Goal: Information Seeking & Learning: Learn about a topic

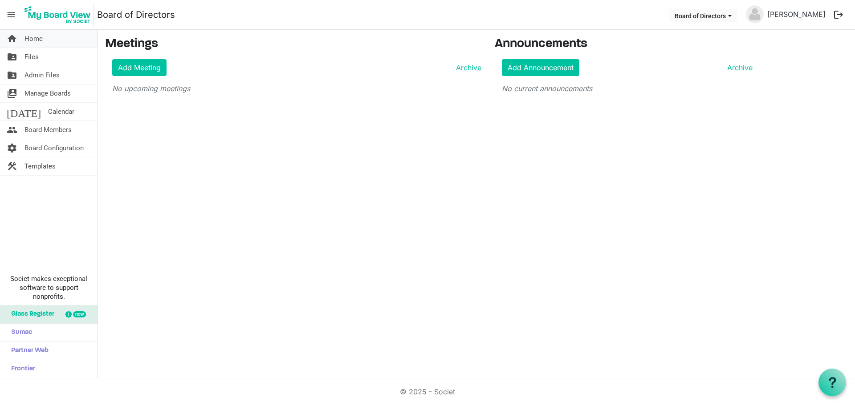
click at [35, 40] on span "Home" at bounding box center [33, 39] width 18 height 18
click at [709, 15] on button "Board of Directors" at bounding box center [702, 15] width 69 height 12
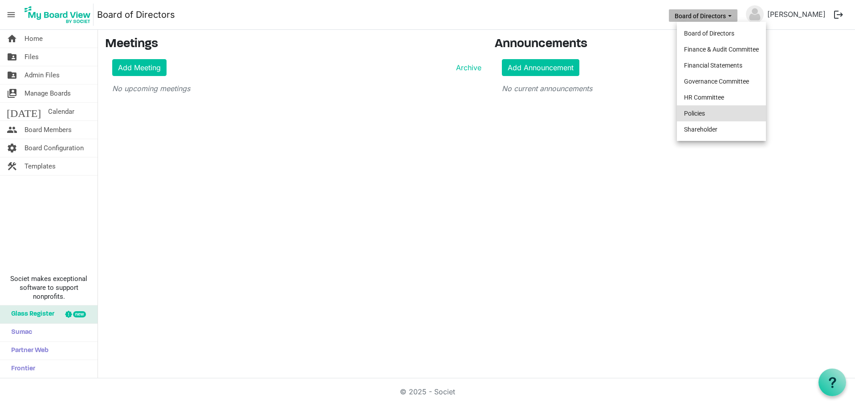
click at [706, 112] on li "Policies" at bounding box center [720, 113] width 89 height 16
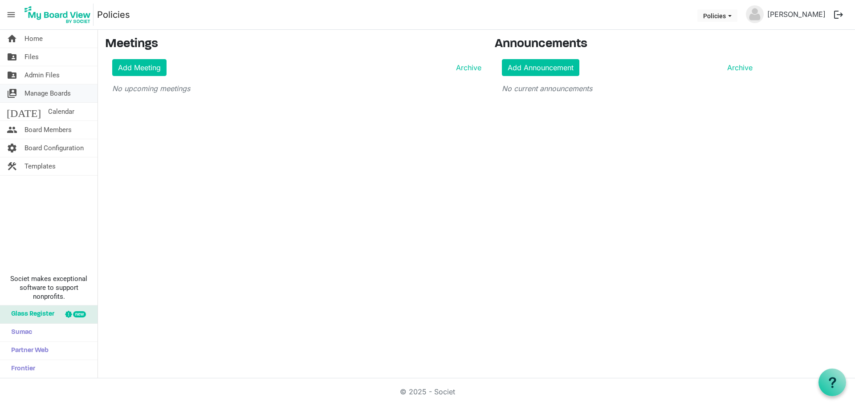
click at [44, 91] on span "Manage Boards" at bounding box center [47, 94] width 46 height 18
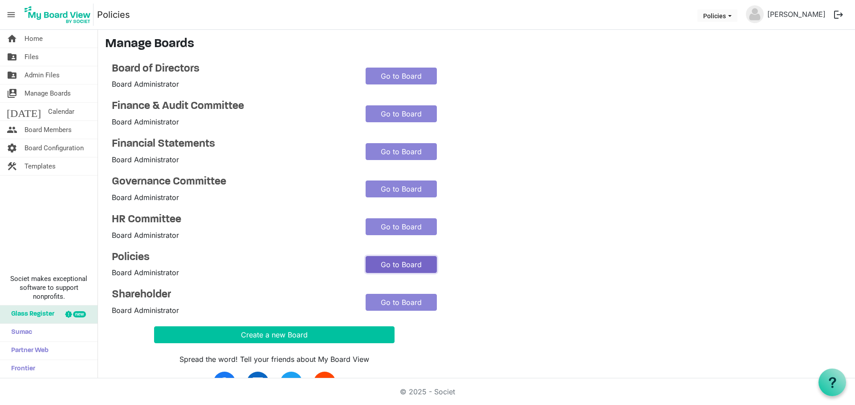
click at [396, 265] on link "Go to Board" at bounding box center [400, 264] width 71 height 17
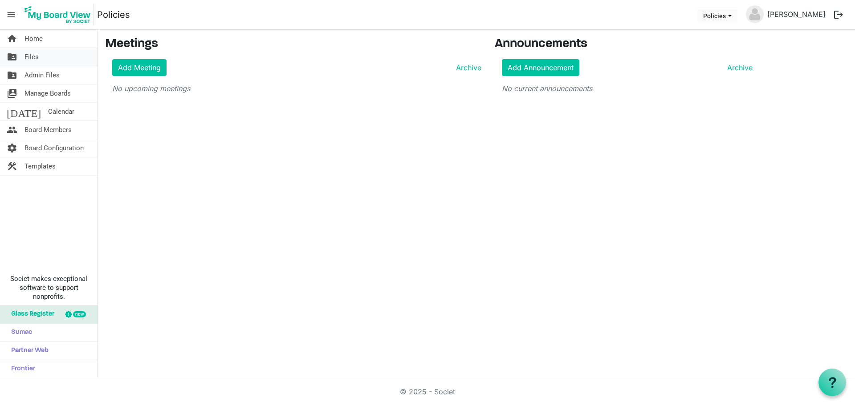
click at [34, 62] on span "Files" at bounding box center [31, 57] width 14 height 18
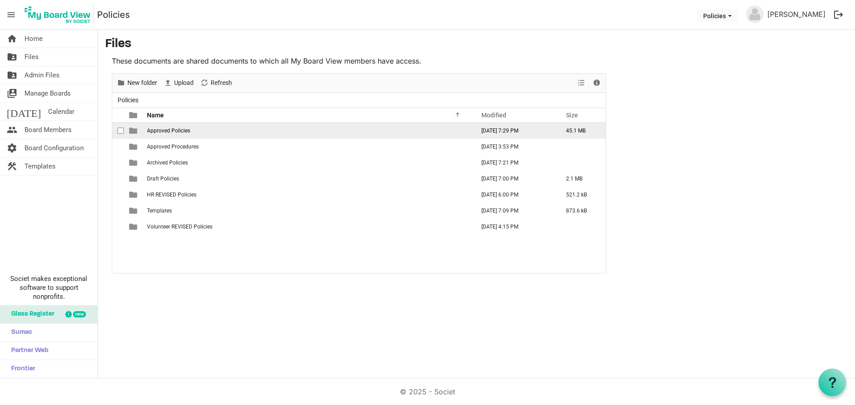
click at [179, 132] on span "Approved Policies" at bounding box center [168, 131] width 43 height 6
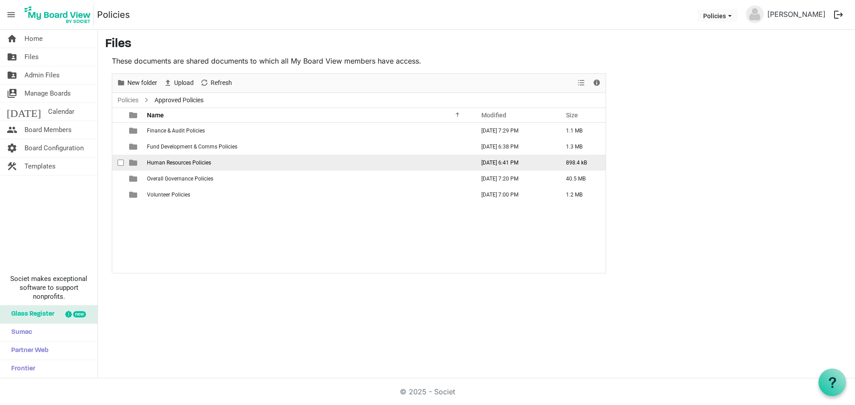
click at [183, 163] on span "Human Resources Policies" at bounding box center [179, 163] width 64 height 6
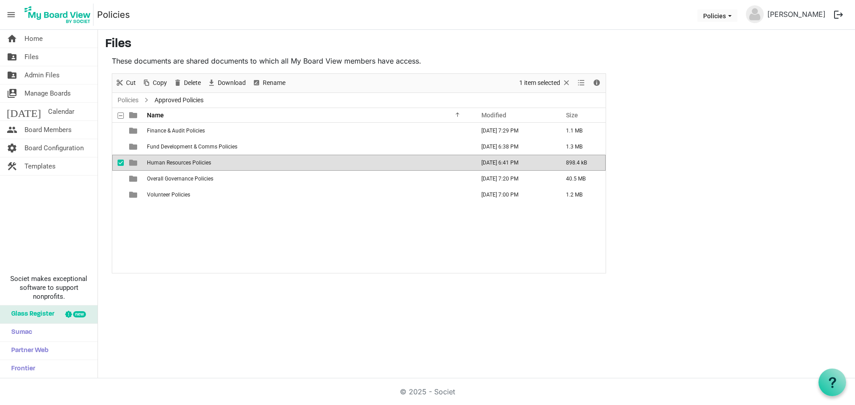
click at [183, 163] on span "Human Resources Policies" at bounding box center [179, 163] width 64 height 6
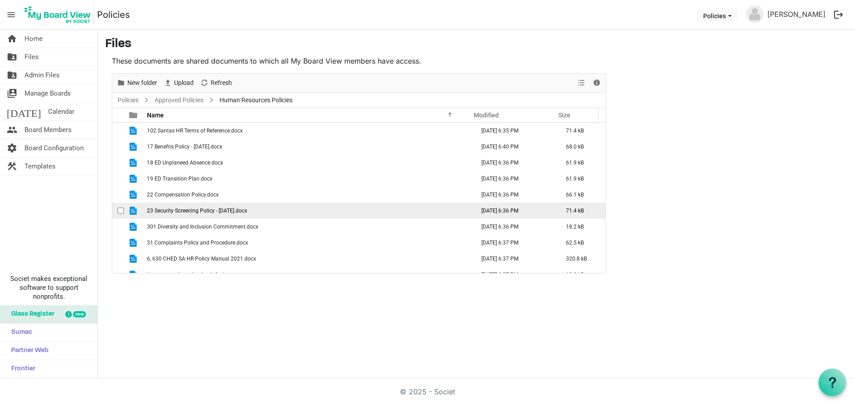
click at [218, 211] on span "23 Security Screening Policy - 1 Oct,2020.docx" at bounding box center [197, 211] width 100 height 6
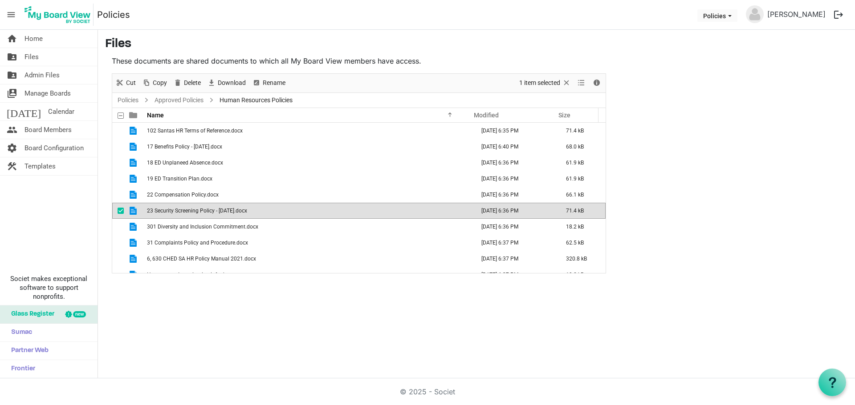
click at [218, 211] on span "23 Security Screening Policy - 1 Oct,2020.docx" at bounding box center [197, 211] width 100 height 6
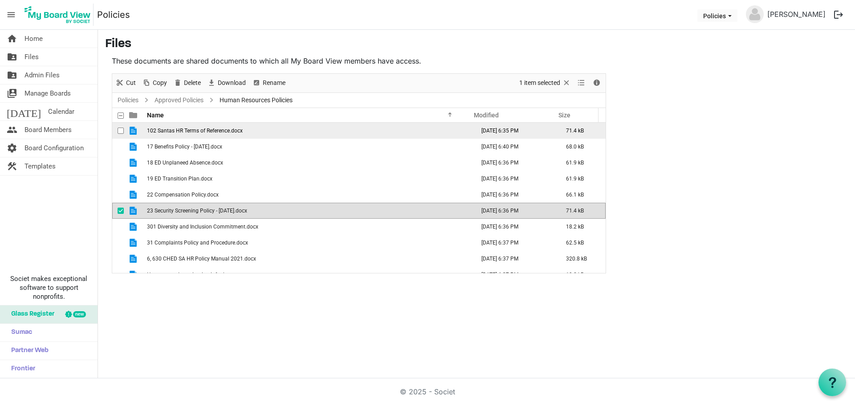
click at [217, 131] on span "102 Santas HR Terms of Reference.docx" at bounding box center [195, 131] width 96 height 6
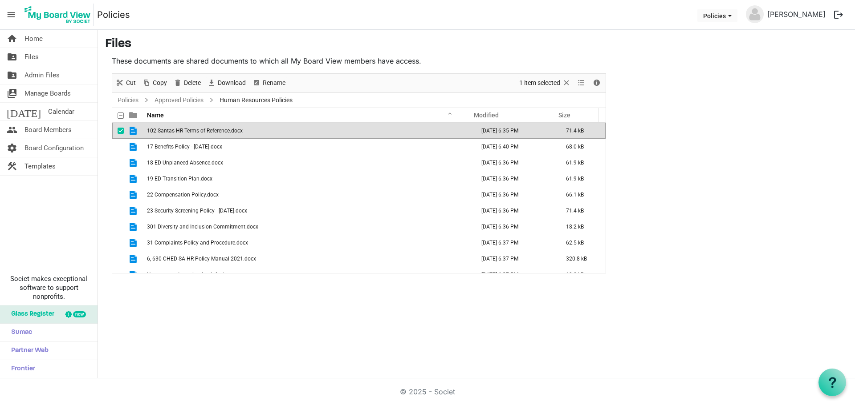
click at [217, 131] on span "102 Santas HR Terms of Reference.docx" at bounding box center [195, 131] width 96 height 6
click at [576, 340] on div "home Home folder_shared Files folder_shared Admin Files switch_account Manage B…" at bounding box center [427, 204] width 855 height 349
drag, startPoint x: 747, startPoint y: 142, endPoint x: 725, endPoint y: 141, distance: 22.7
click at [745, 142] on main "Files These documents are shared documents to which all My Board View members h…" at bounding box center [476, 155] width 757 height 251
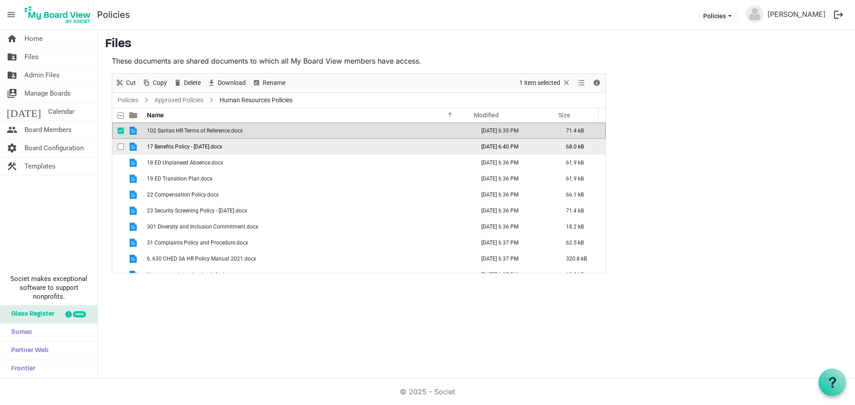
drag, startPoint x: 237, startPoint y: 143, endPoint x: 228, endPoint y: 145, distance: 8.6
click at [236, 143] on td "17 Benefits Policy - October 2022.docx" at bounding box center [308, 147] width 328 height 16
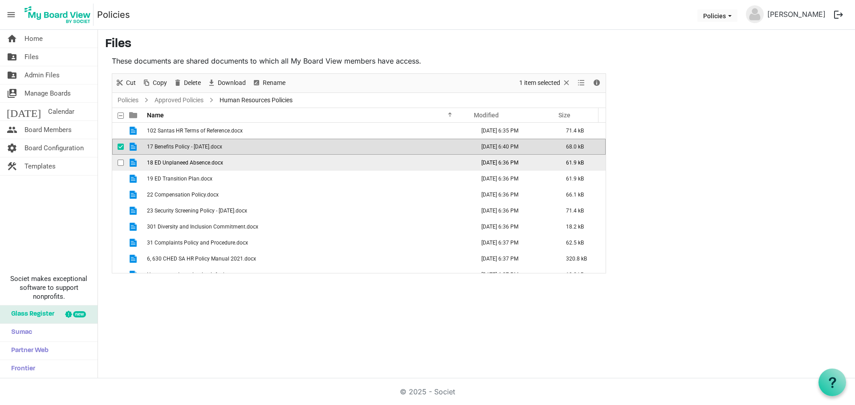
click at [157, 166] on td "18 ED Unplaneed Absence.docx" at bounding box center [308, 163] width 328 height 16
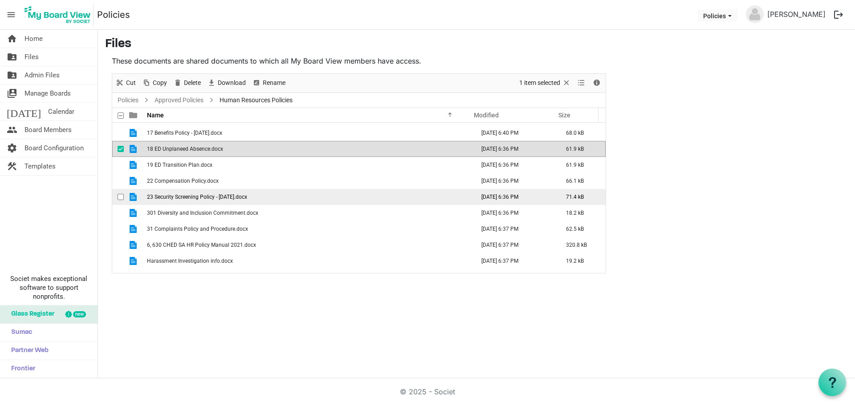
scroll to position [26, 0]
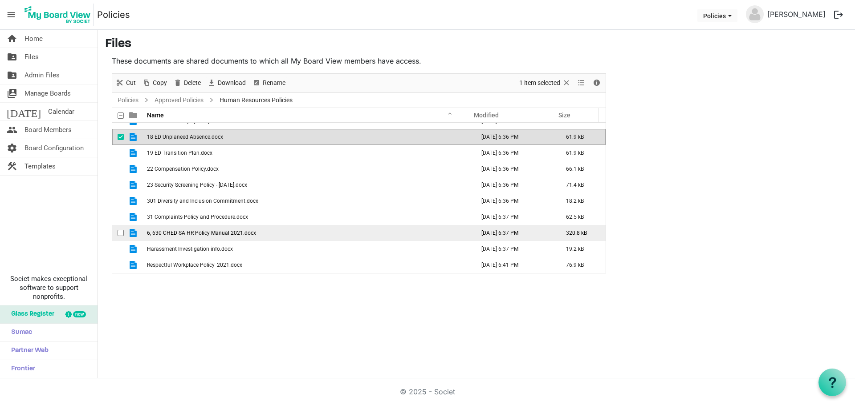
click at [219, 232] on span "6, 630 CHED SA HR Policy Manual 2021.docx" at bounding box center [201, 233] width 109 height 6
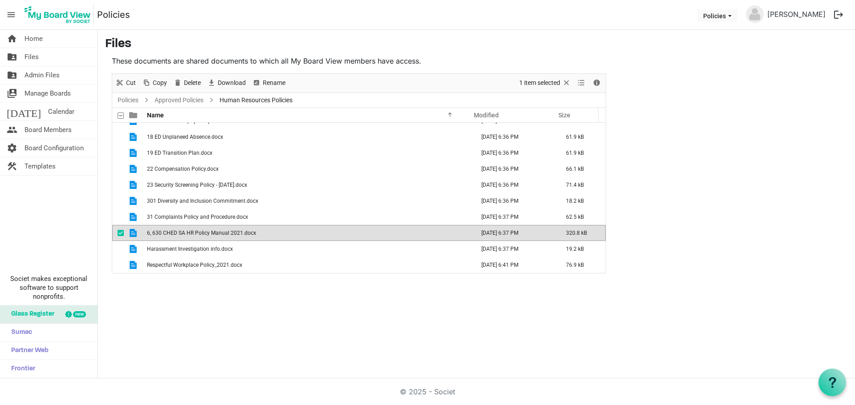
click at [219, 232] on span "6, 630 CHED SA HR Policy Manual 2021.docx" at bounding box center [201, 233] width 109 height 6
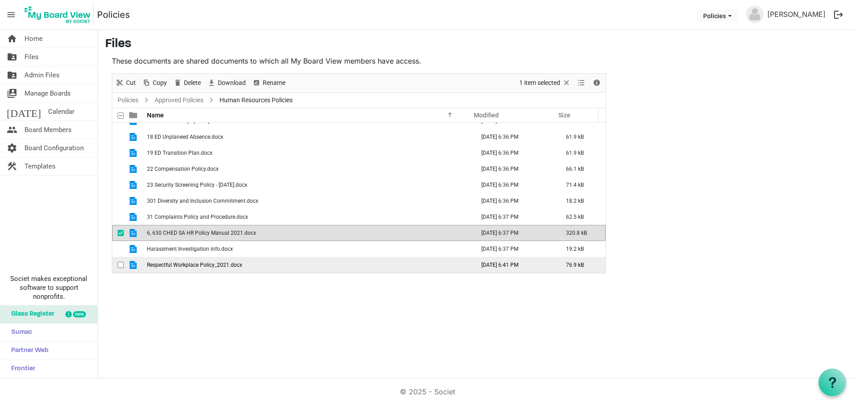
click at [202, 267] on span "Respectful Workplace Policy_2021.docx" at bounding box center [194, 265] width 95 height 6
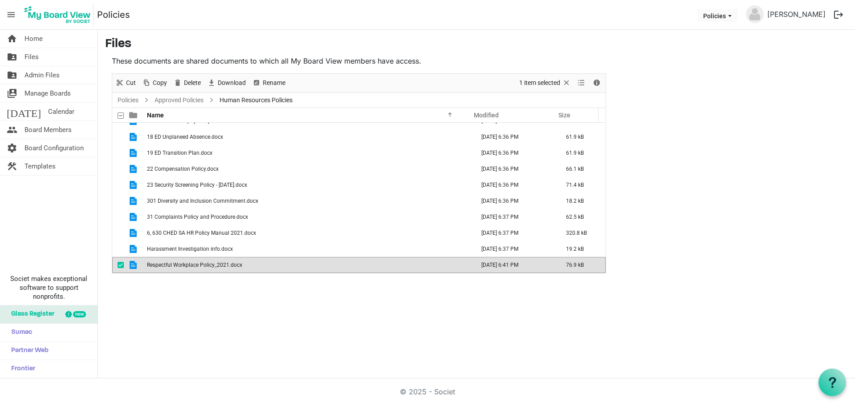
click at [700, 209] on main "Files These documents are shared documents to which all My Board View members h…" at bounding box center [476, 155] width 757 height 251
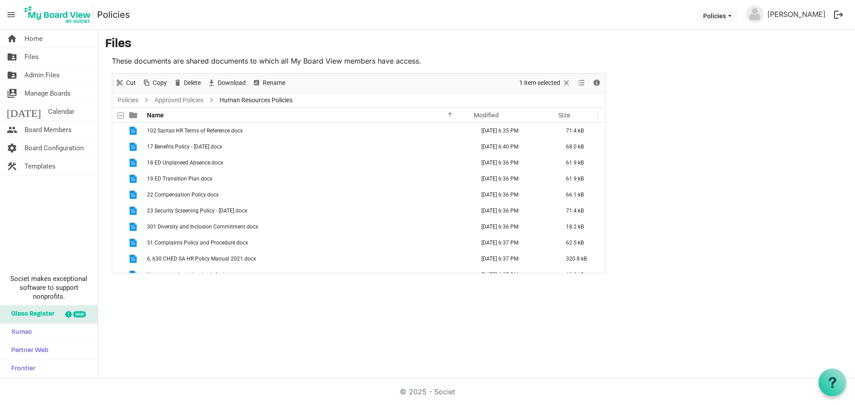
click at [695, 113] on main "Files These documents are shared documents to which all My Board View members h…" at bounding box center [476, 155] width 757 height 251
